Goal: Book appointment/travel/reservation

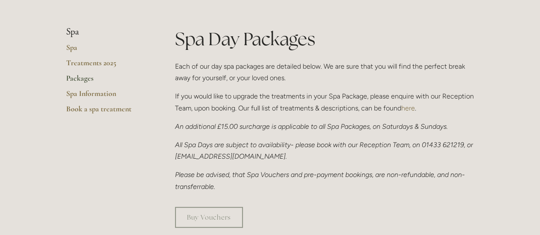
scroll to position [85, 0]
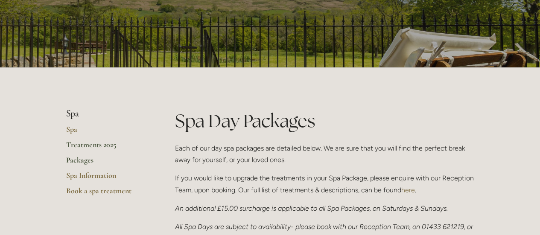
click at [96, 142] on link "Treatments 2025" at bounding box center [107, 147] width 82 height 15
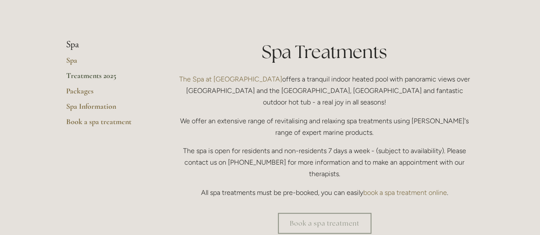
scroll to position [171, 0]
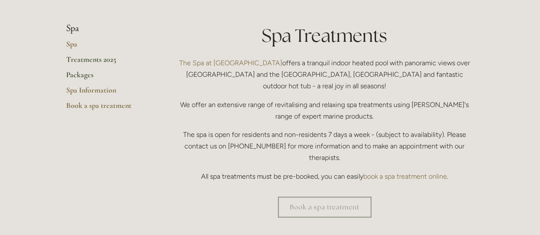
click at [81, 73] on link "Packages" at bounding box center [107, 77] width 82 height 15
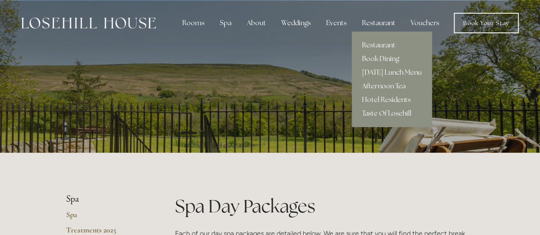
click at [376, 20] on div "Restaurant" at bounding box center [378, 23] width 47 height 17
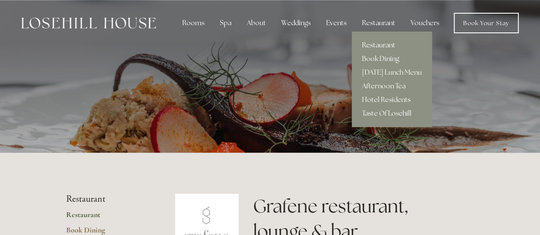
click at [384, 19] on div "Restaurant" at bounding box center [378, 23] width 47 height 17
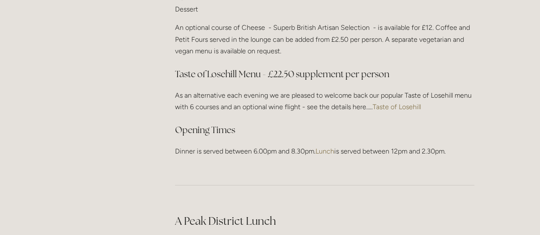
scroll to position [1196, 0]
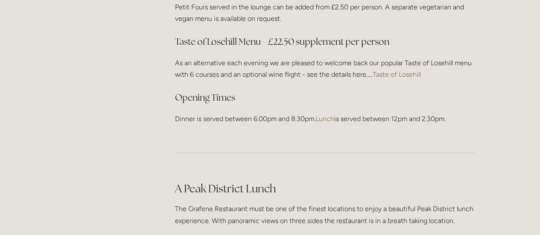
click at [397, 71] on link "Taste of Losehill" at bounding box center [397, 74] width 48 height 8
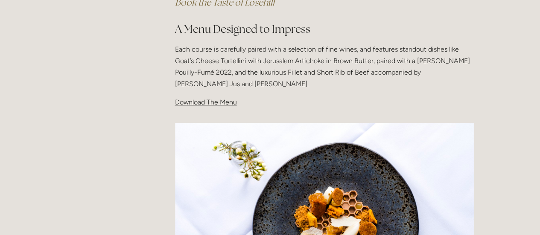
scroll to position [256, 0]
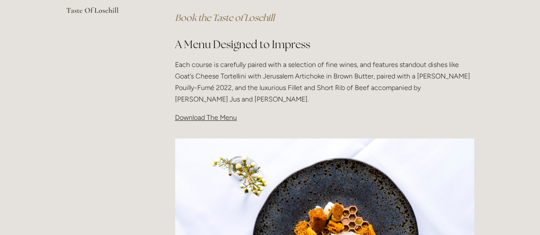
click at [211, 117] on span "Download The Menu" at bounding box center [206, 118] width 62 height 8
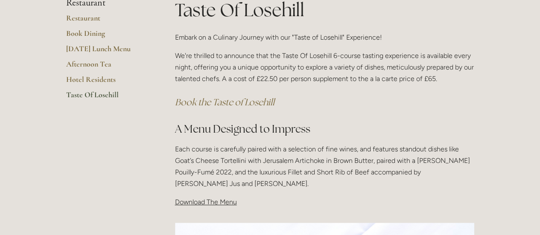
scroll to position [171, 0]
drag, startPoint x: 236, startPoint y: 202, endPoint x: 176, endPoint y: 203, distance: 59.8
click at [176, 203] on span "Download The Menu" at bounding box center [206, 203] width 62 height 8
drag, startPoint x: 196, startPoint y: 204, endPoint x: 199, endPoint y: 211, distance: 7.3
click at [199, 211] on div "Taste Of Losehill Embark on a Culinary Journey with our "Taste of Losehill" Exp…" at bounding box center [325, 107] width 314 height 218
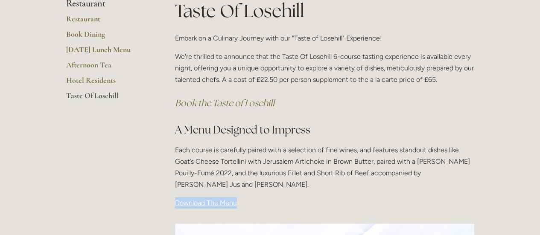
click at [197, 205] on span "Download The Menu" at bounding box center [206, 203] width 62 height 8
click at [215, 203] on span "Download The Menu" at bounding box center [206, 203] width 62 height 8
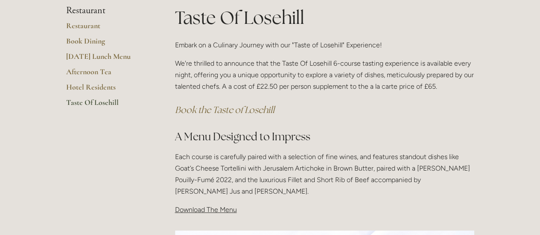
scroll to position [85, 0]
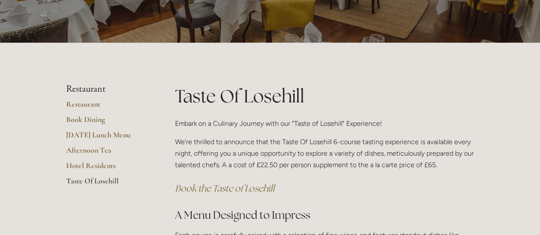
click at [253, 186] on em "Book the Taste of Losehill" at bounding box center [224, 189] width 99 height 12
